Goal: Task Accomplishment & Management: Manage account settings

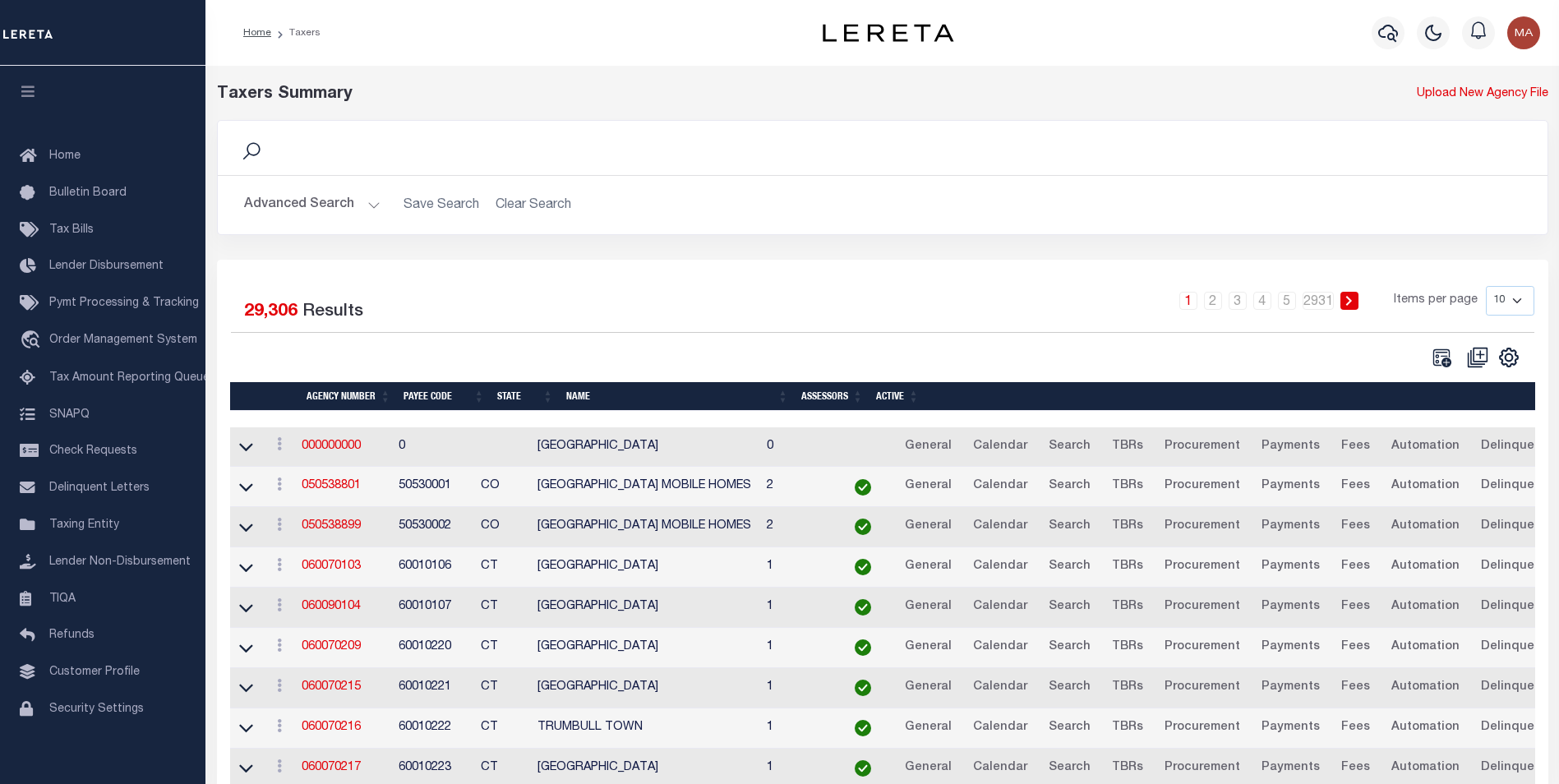
click at [370, 210] on button "Advanced Search" at bounding box center [312, 205] width 137 height 32
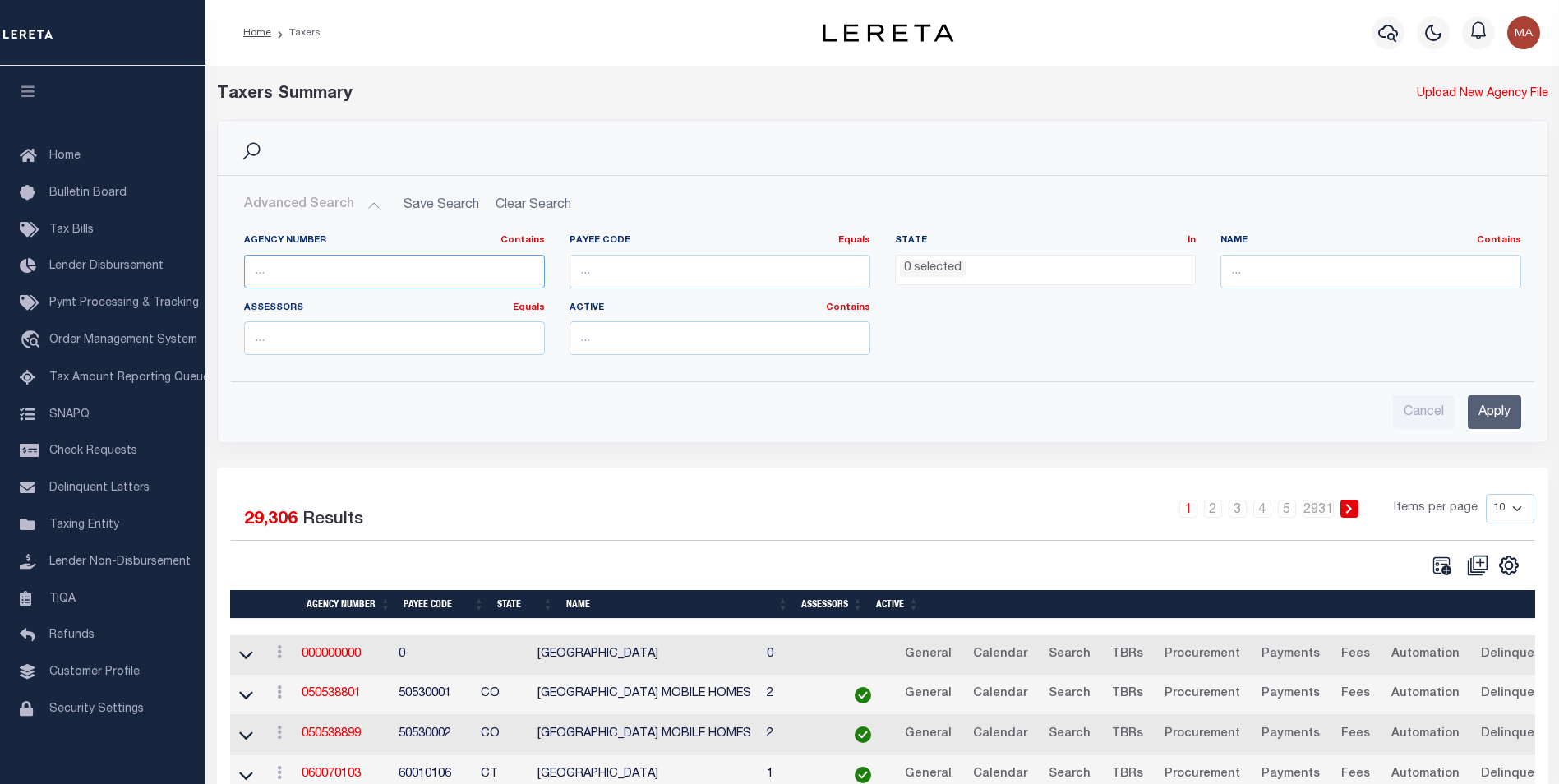
click at [318, 270] on input "text" at bounding box center [394, 271] width 300 height 33
paste input "010360000"
type input "010360000"
click at [1493, 424] on input "Apply" at bounding box center [1494, 412] width 53 height 33
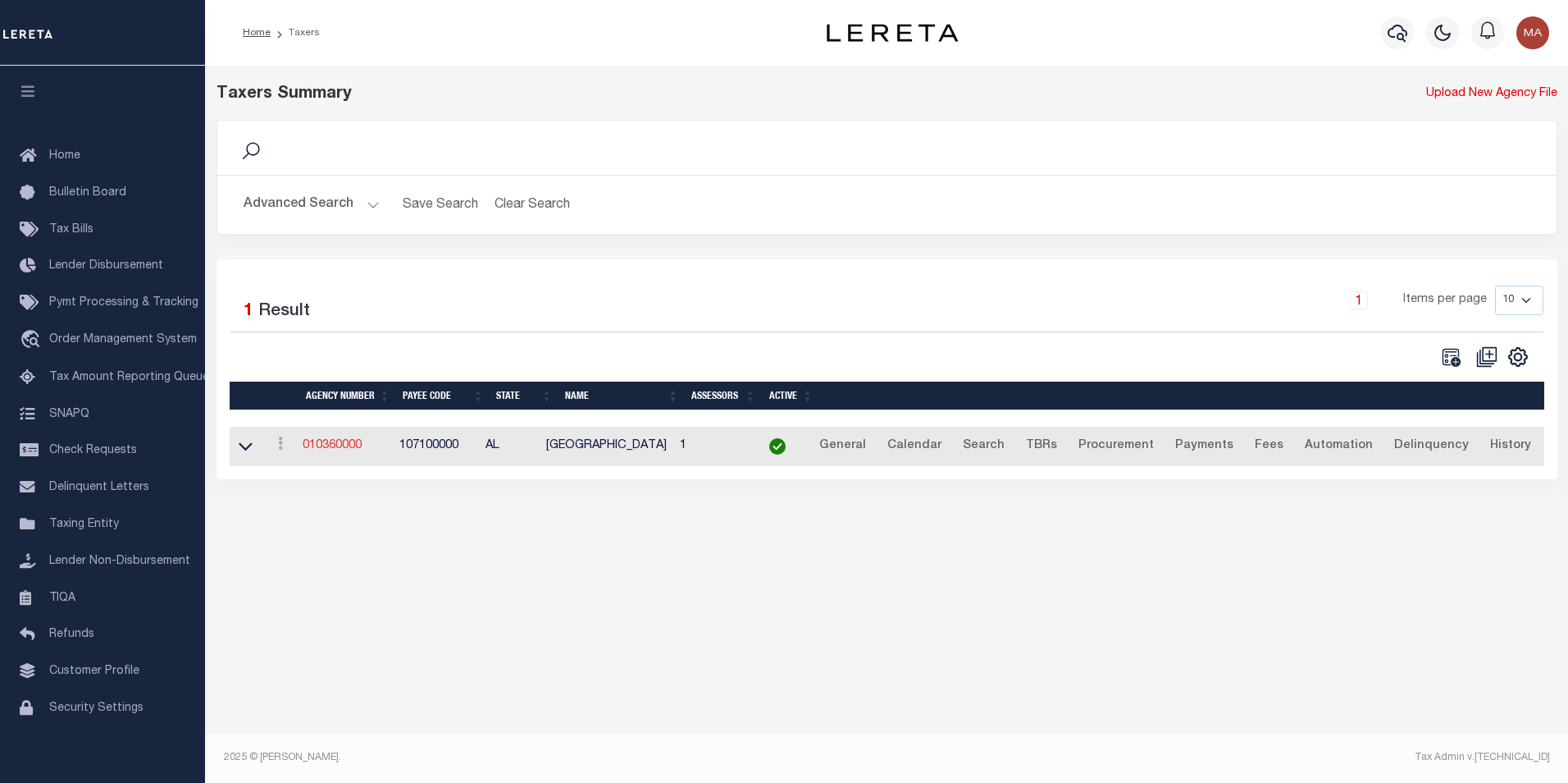
click at [329, 442] on link "010360000" at bounding box center [332, 445] width 59 height 12
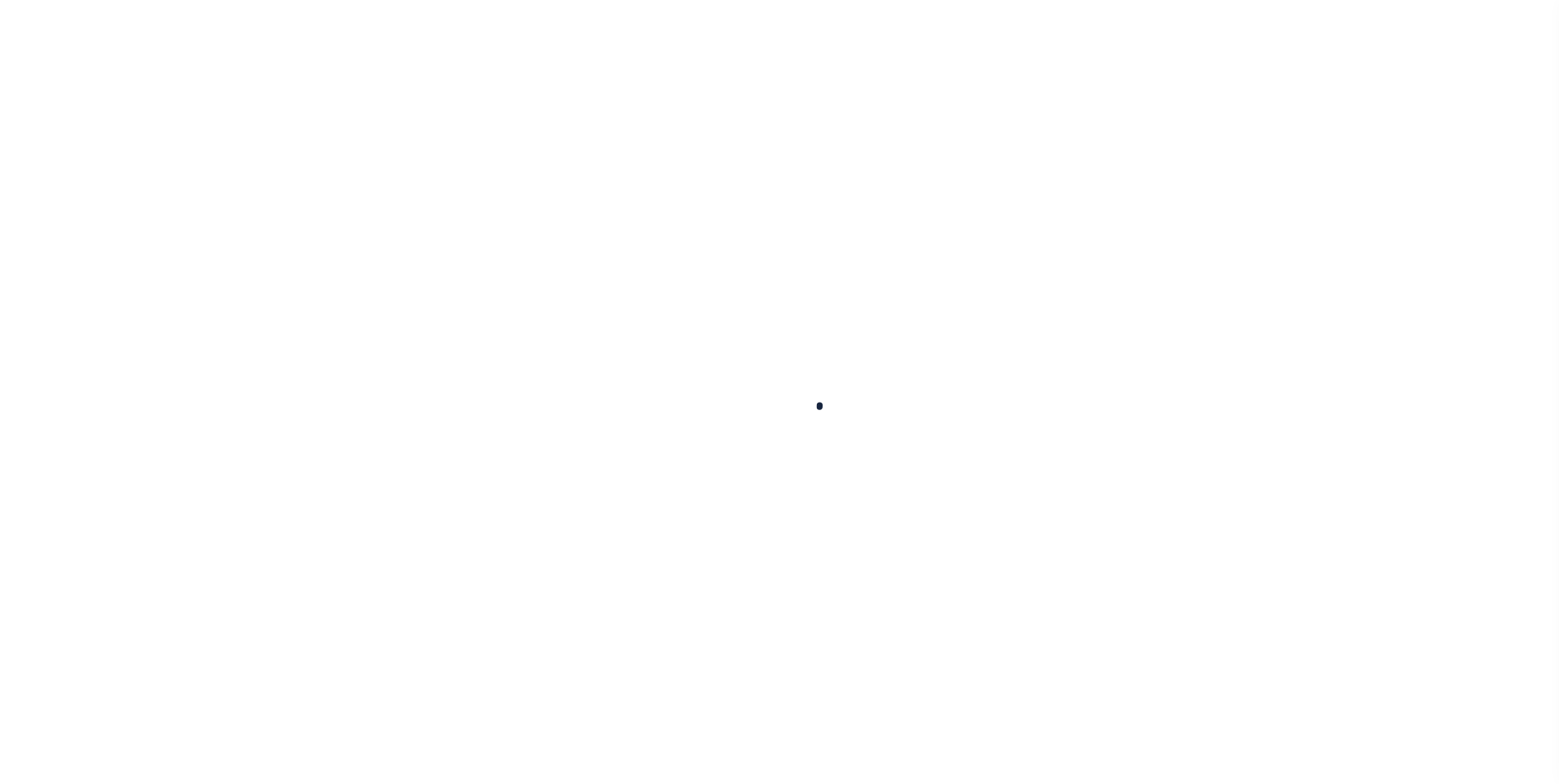
select select
checkbox input "false"
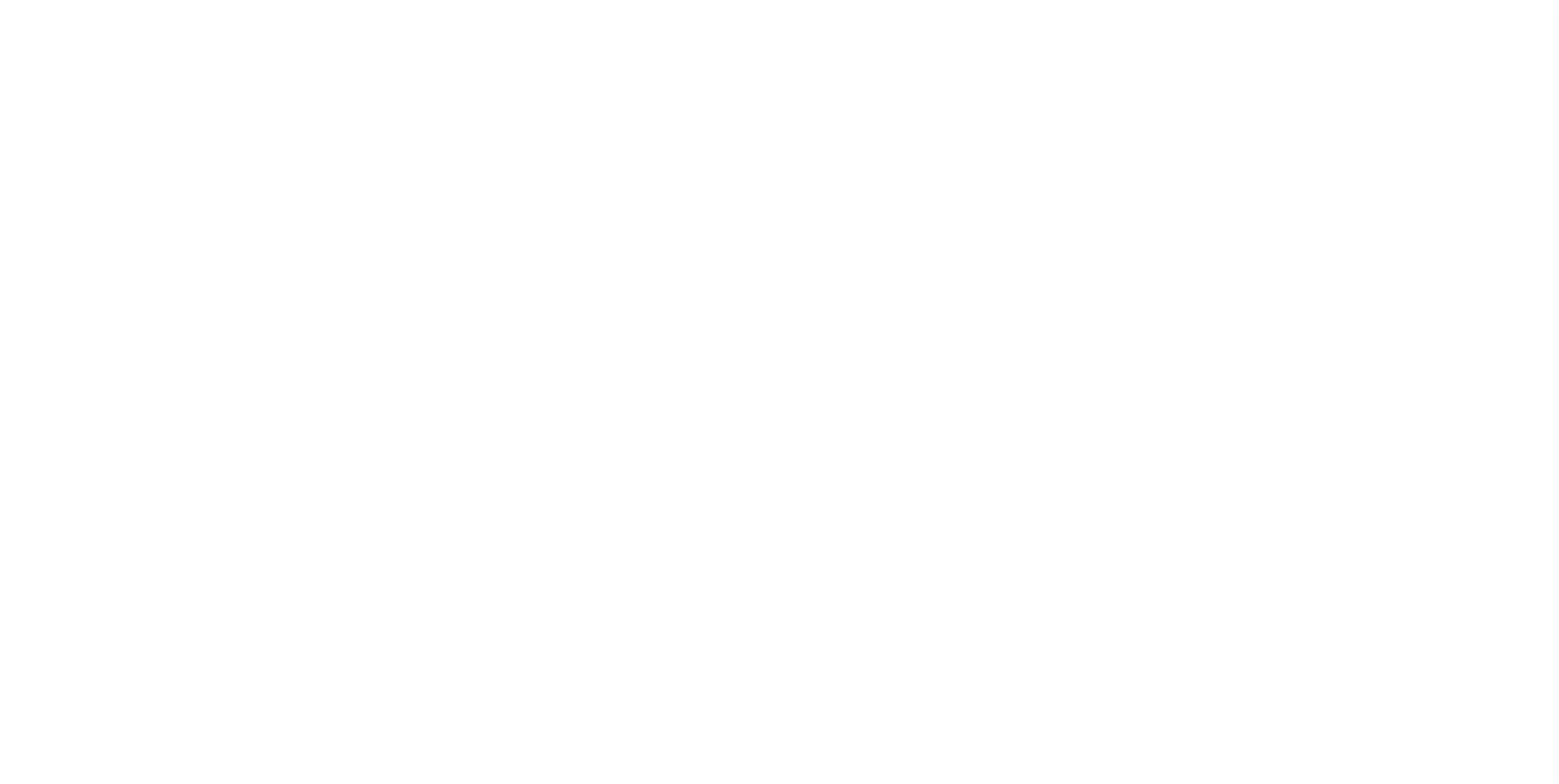
checkbox input "false"
type input "107100000"
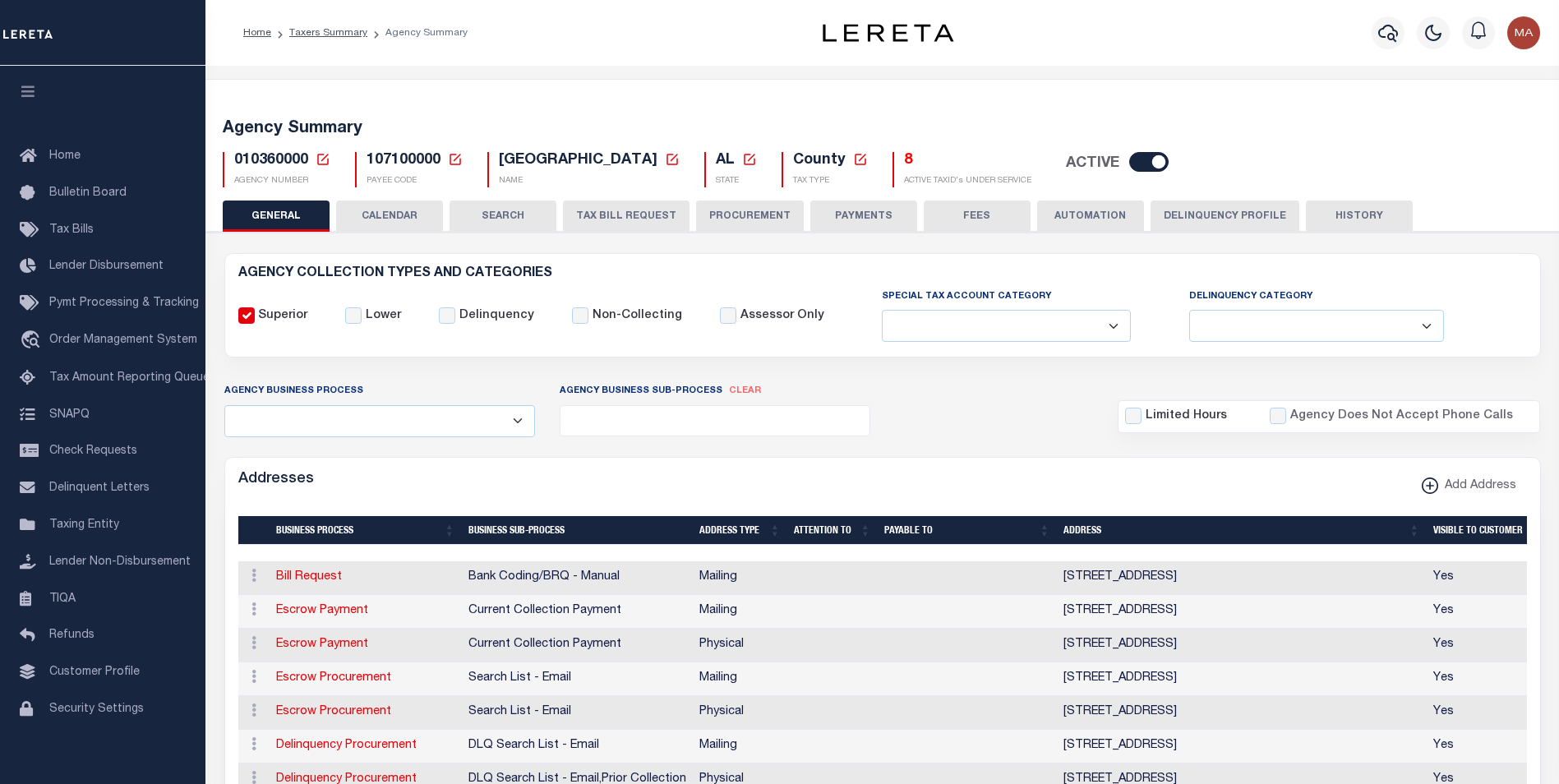
click at [1129, 167] on input "checkbox" at bounding box center [1149, 162] width 40 height 20
checkbox input "false"
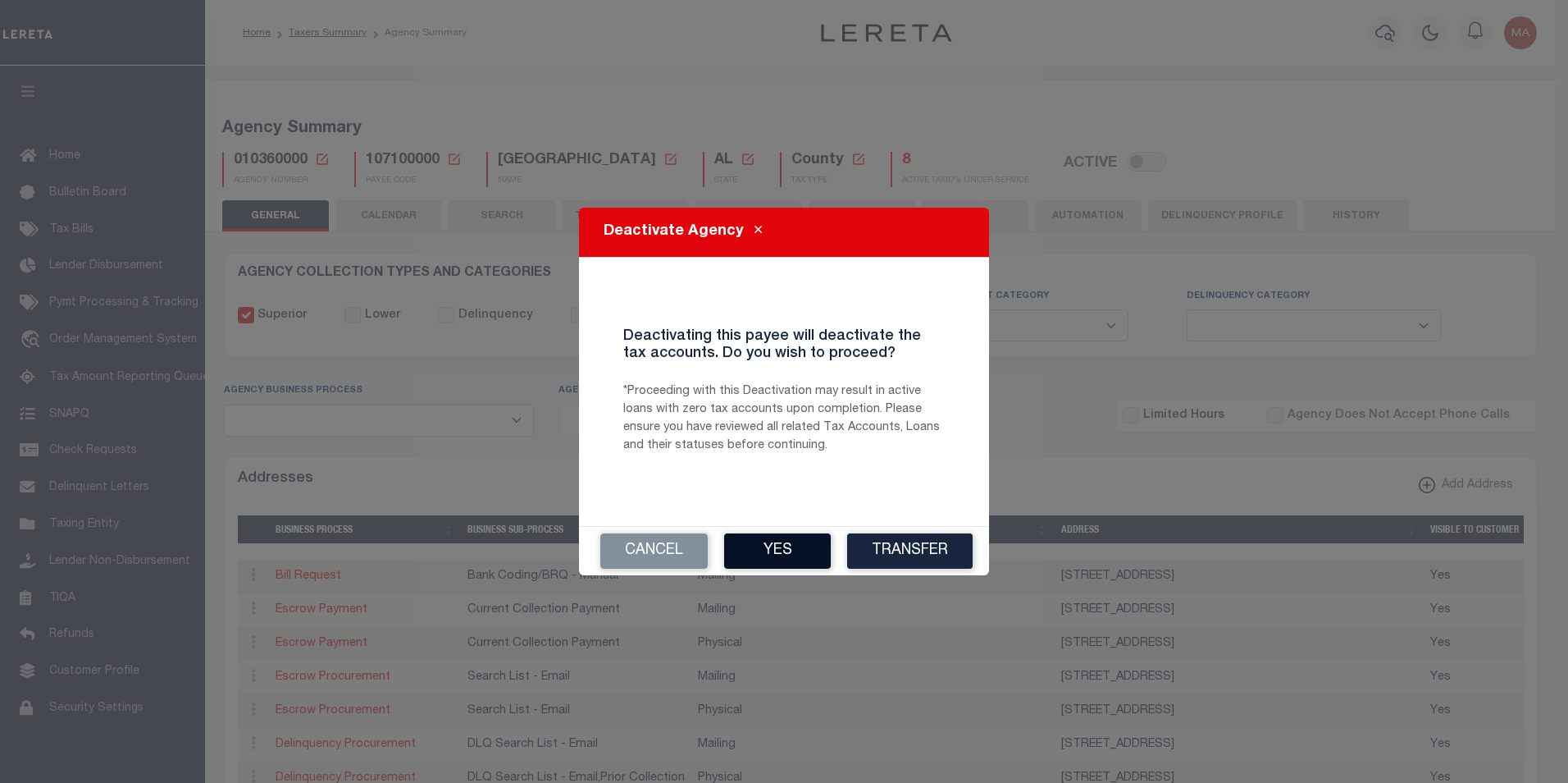
click at [793, 550] on button "Yes" at bounding box center [777, 550] width 107 height 35
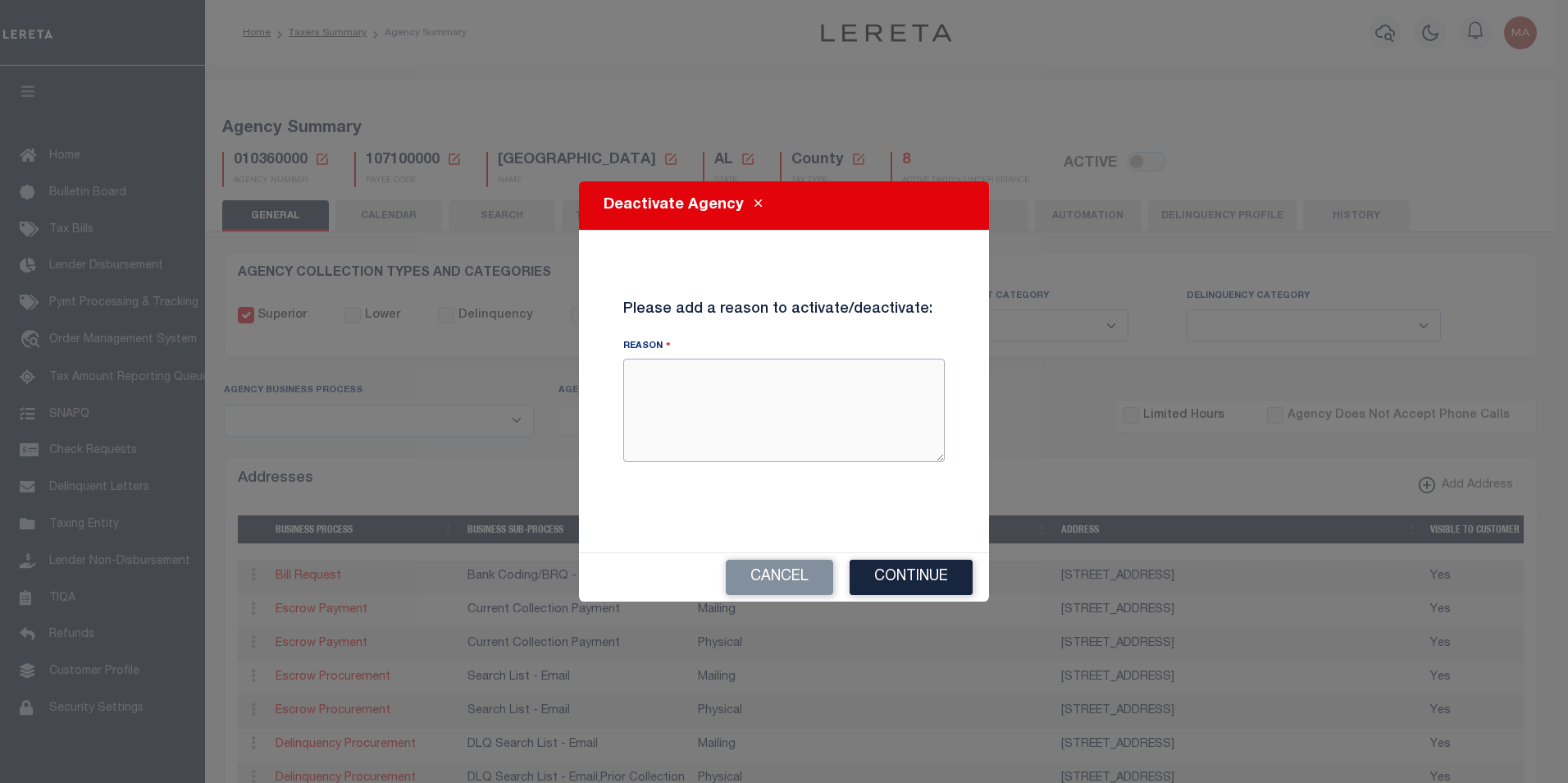
click at [737, 415] on textarea "Reason" at bounding box center [784, 409] width 321 height 103
type textarea "test"
click at [927, 571] on button "Continue" at bounding box center [911, 576] width 123 height 35
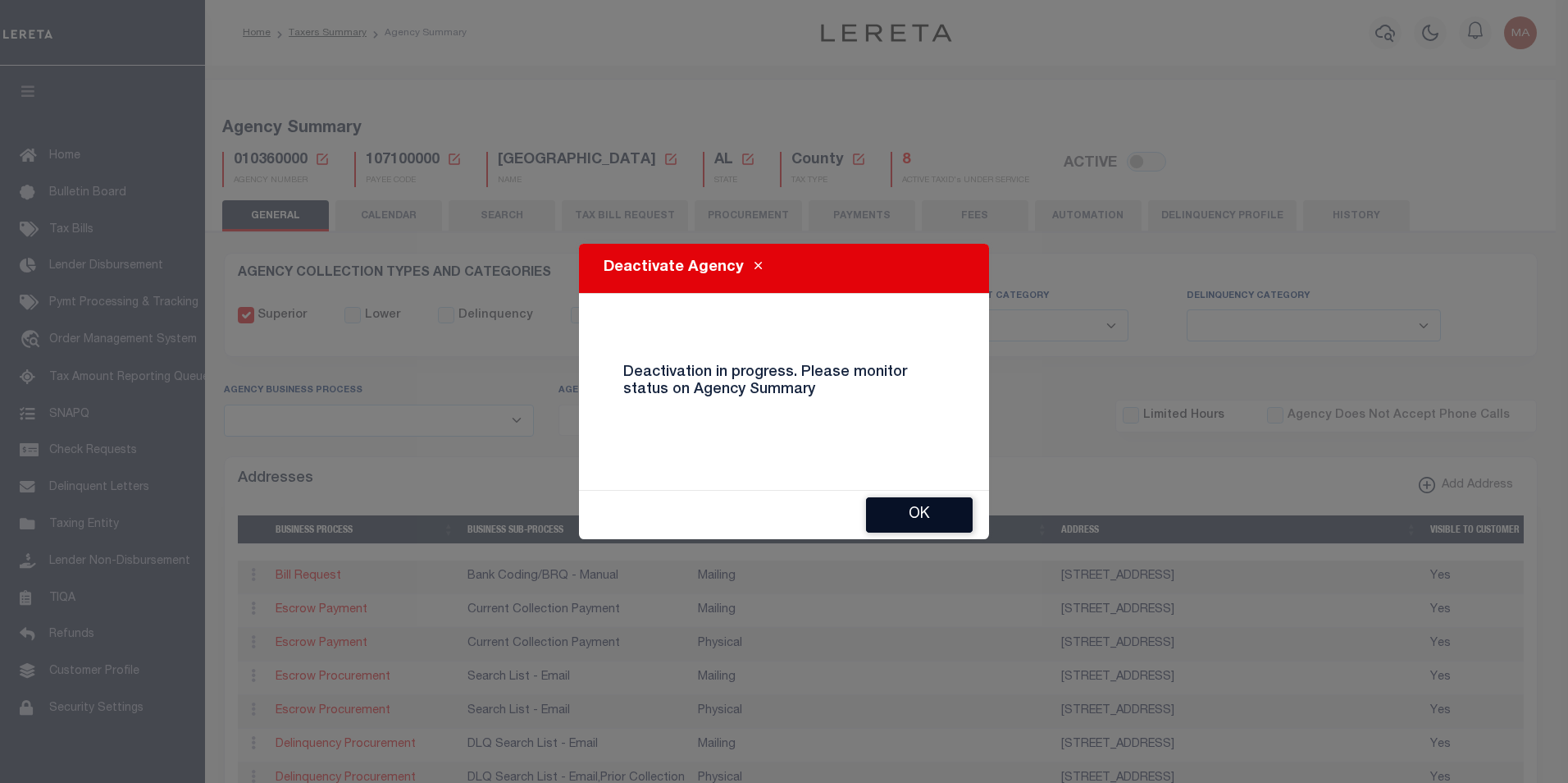
click at [956, 521] on button "OK" at bounding box center [919, 515] width 107 height 35
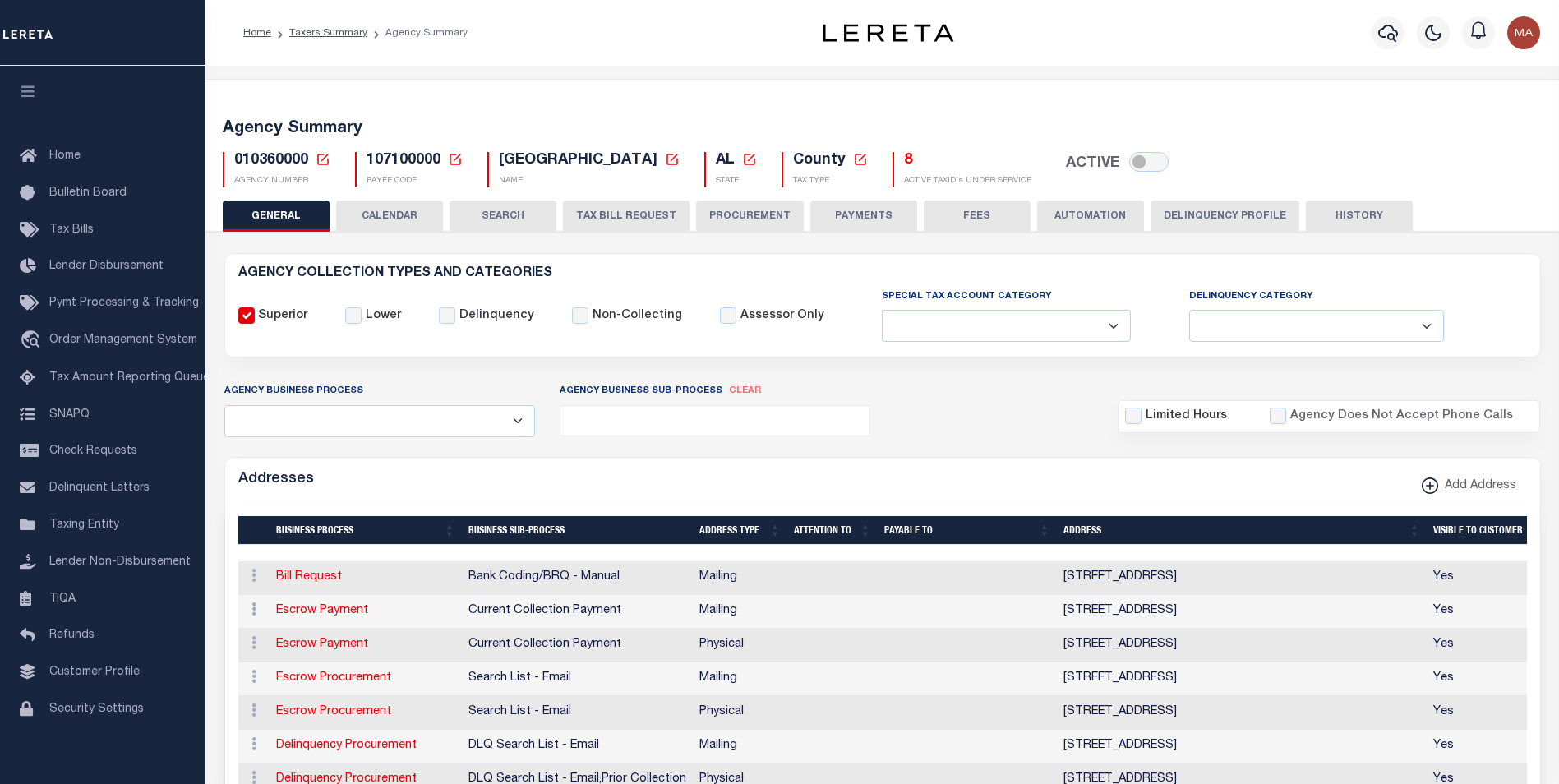
checkbox input "true"
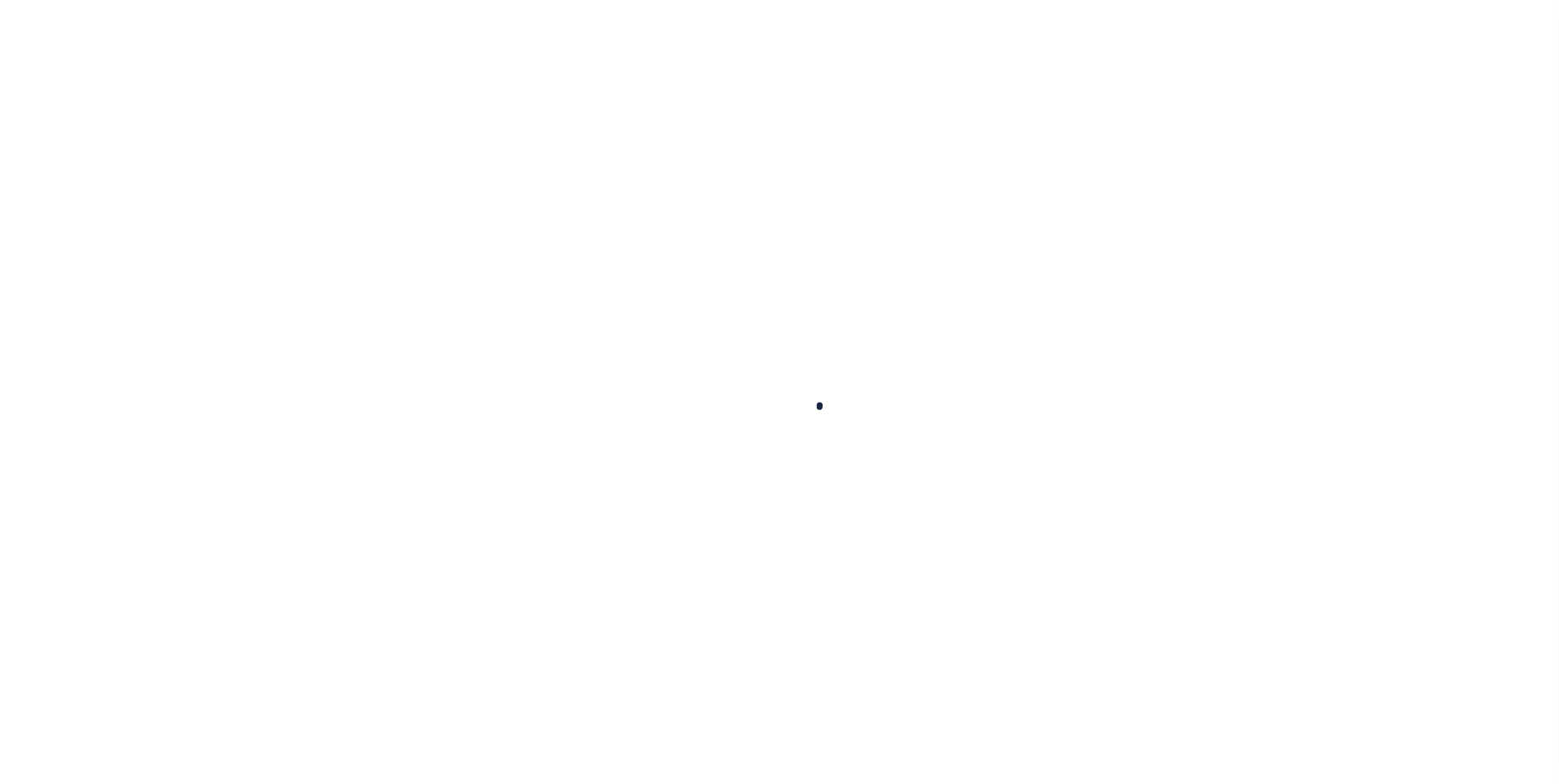
select select
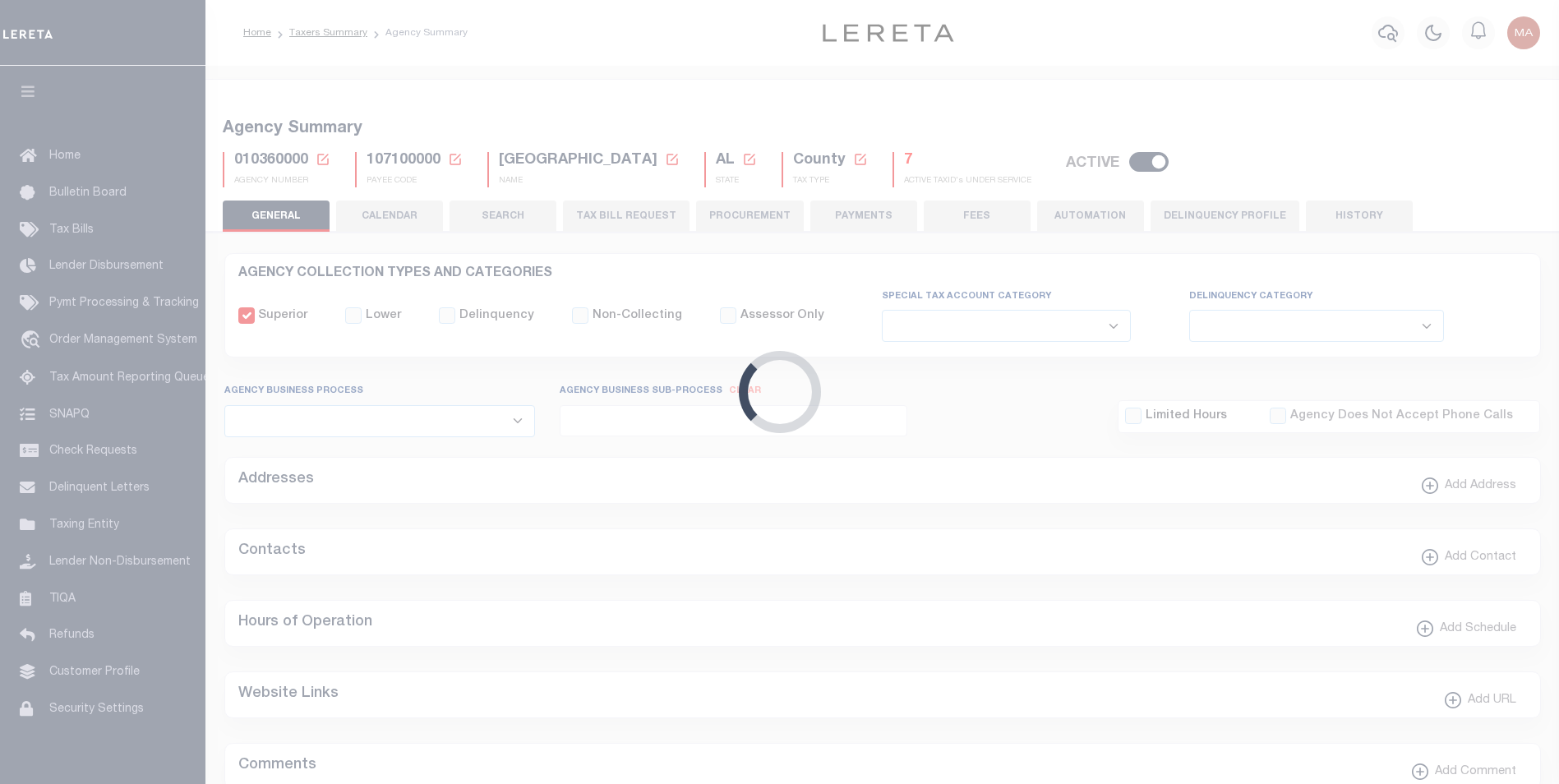
checkbox input "false"
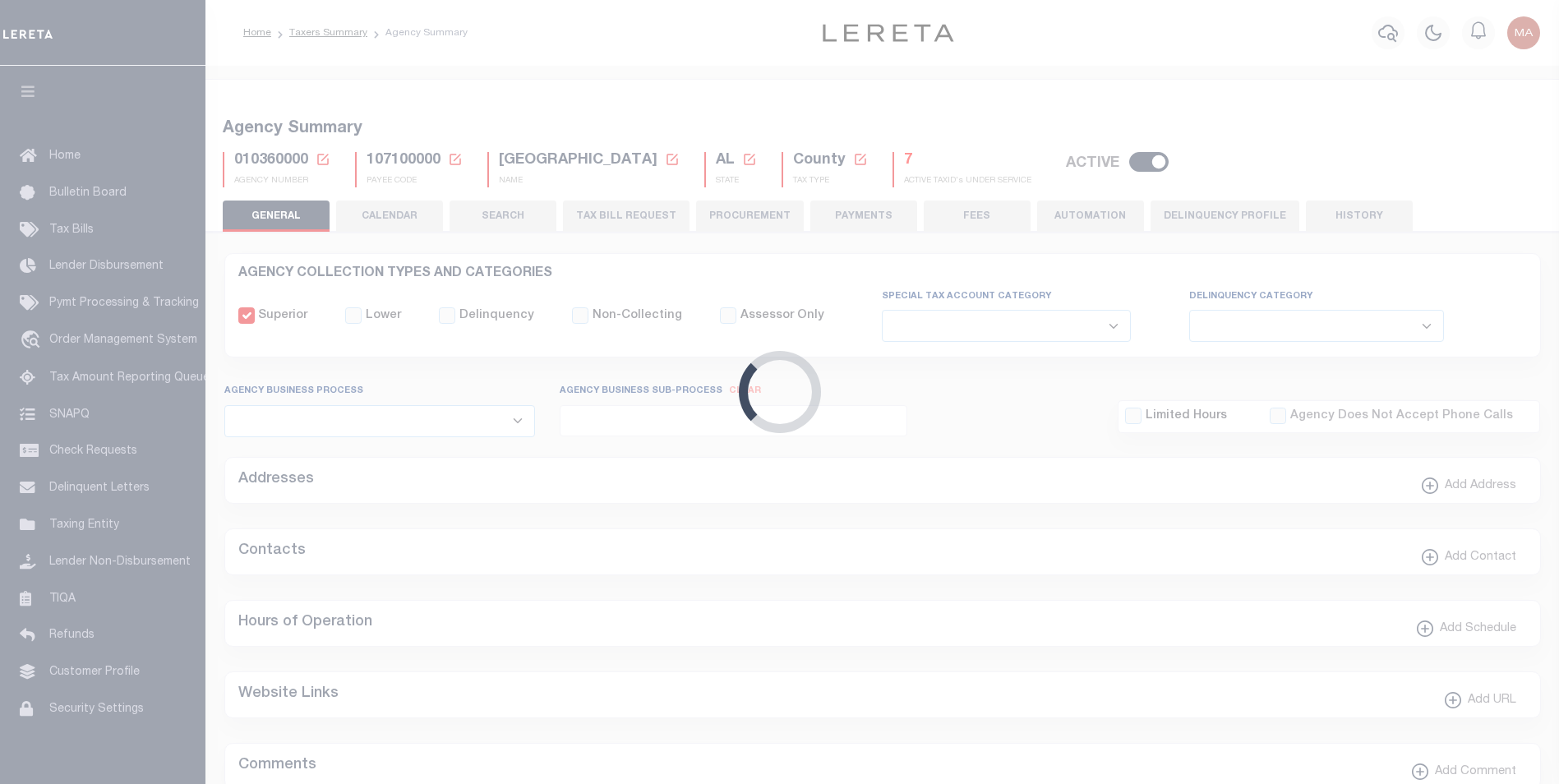
type input "107100000"
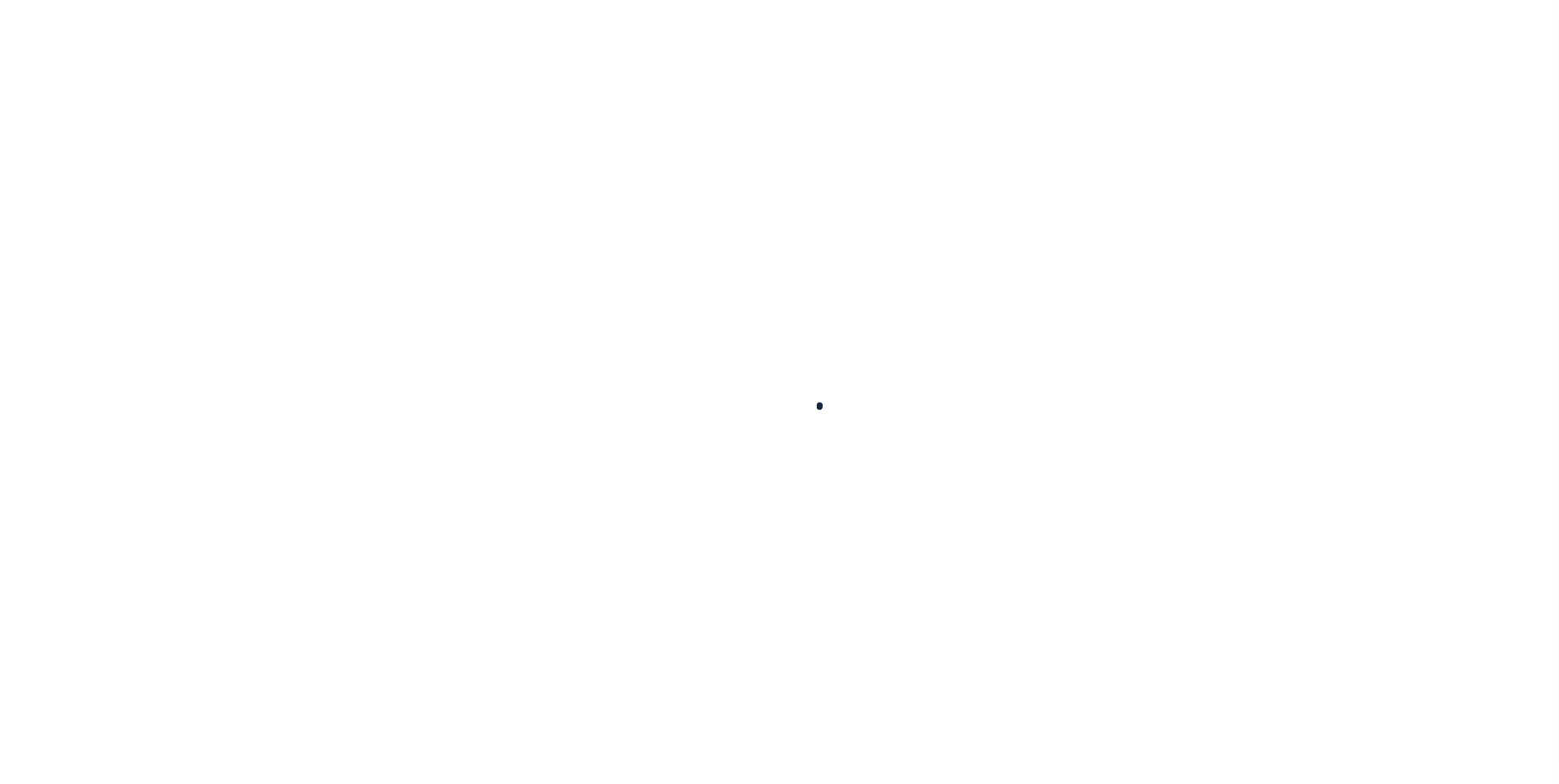
select select
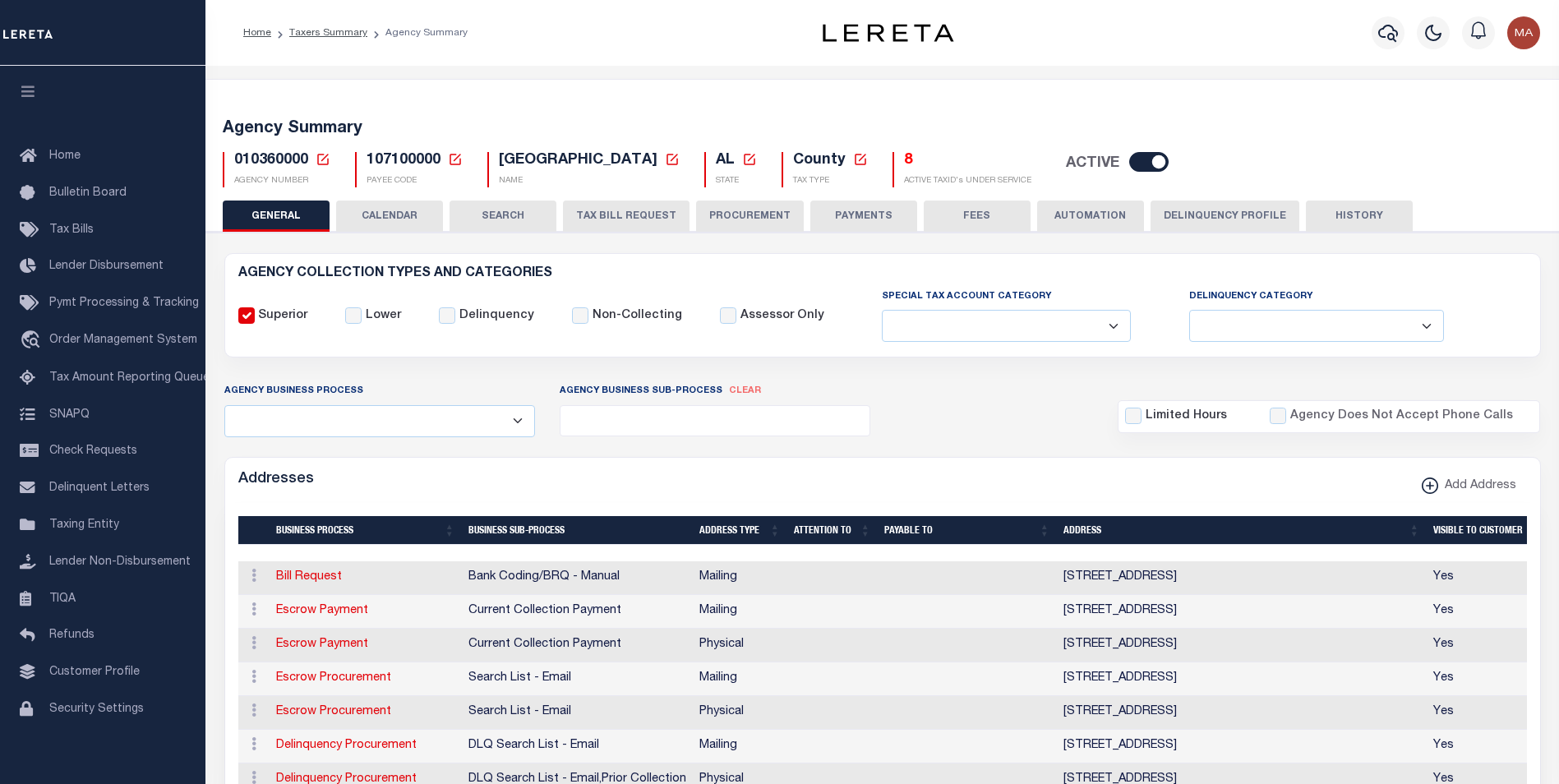
click at [1129, 166] on input "checkbox" at bounding box center [1149, 162] width 40 height 20
checkbox input "false"
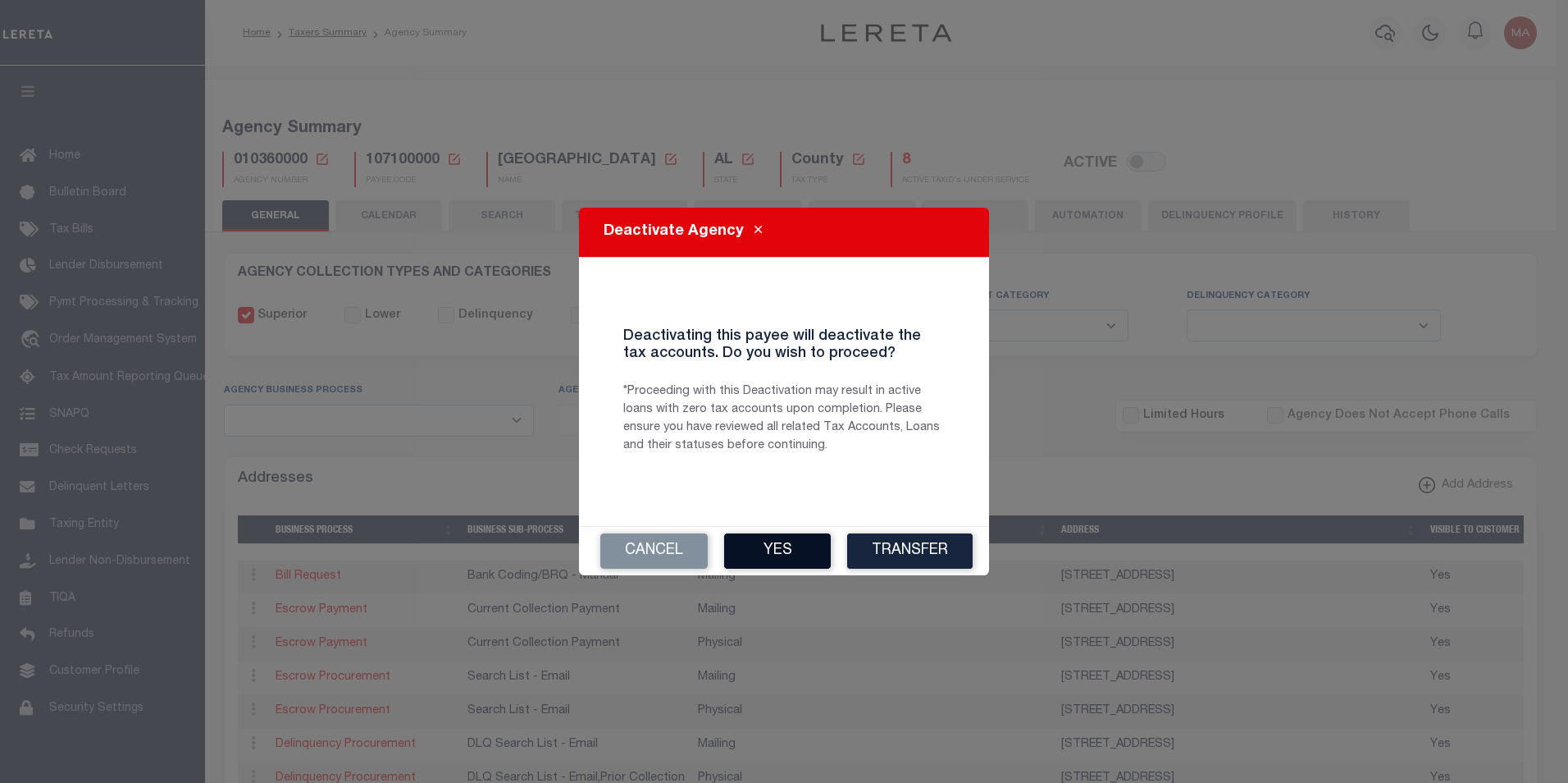
click at [780, 550] on button "Yes" at bounding box center [777, 550] width 107 height 35
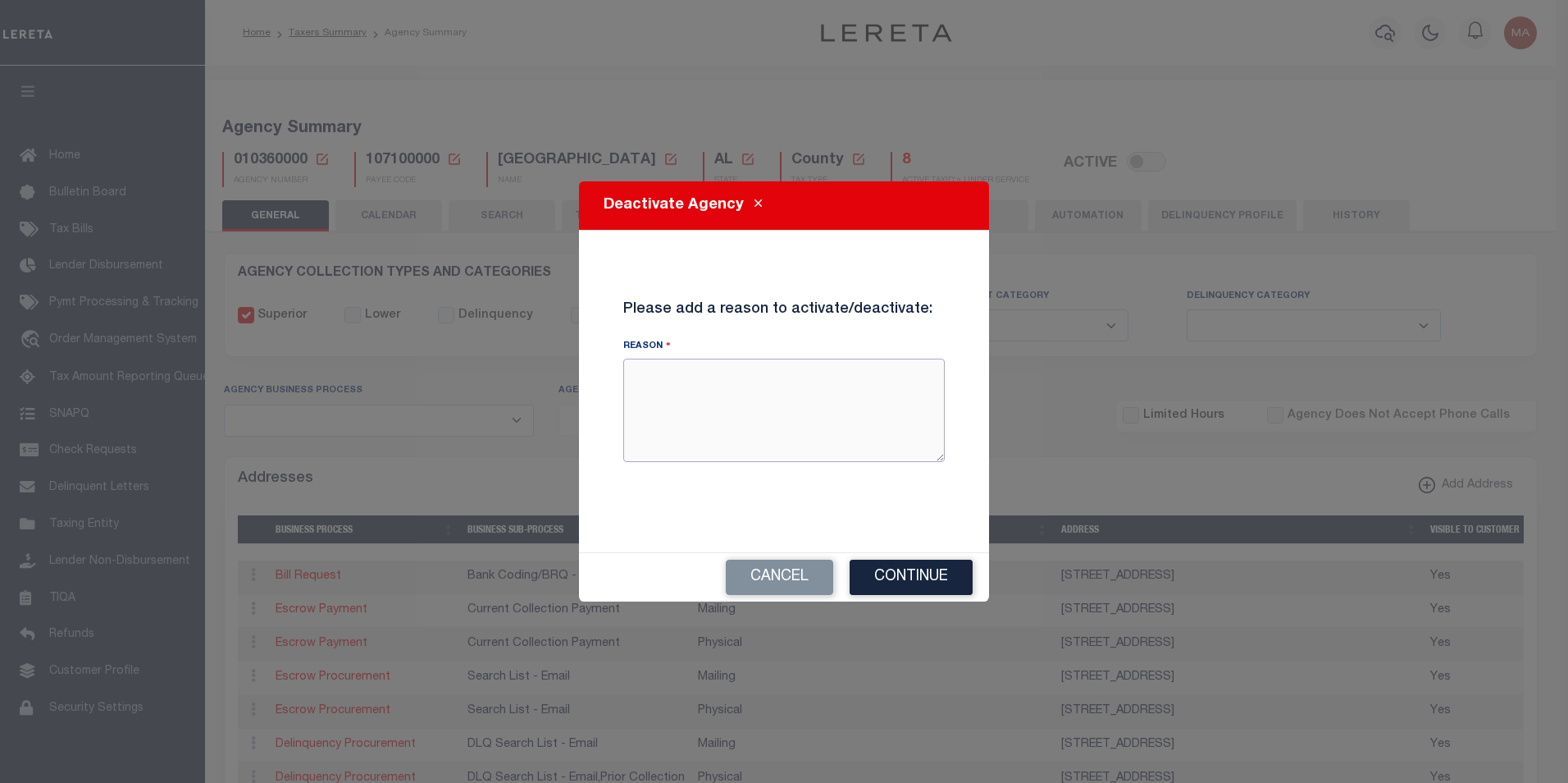
click at [698, 431] on textarea "Reason" at bounding box center [784, 409] width 321 height 103
type textarea "test"
click at [917, 579] on button "Continue" at bounding box center [911, 576] width 123 height 35
